Goal: Task Accomplishment & Management: Manage account settings

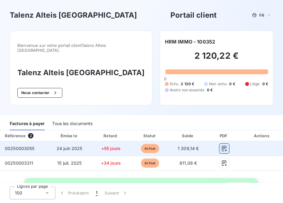
click at [225, 146] on icon "button" at bounding box center [224, 148] width 5 height 5
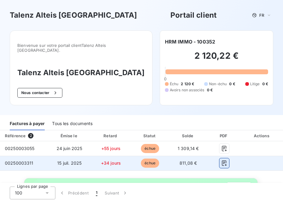
click at [223, 160] on icon "button" at bounding box center [224, 162] width 5 height 5
